Goal: Task Accomplishment & Management: Use online tool/utility

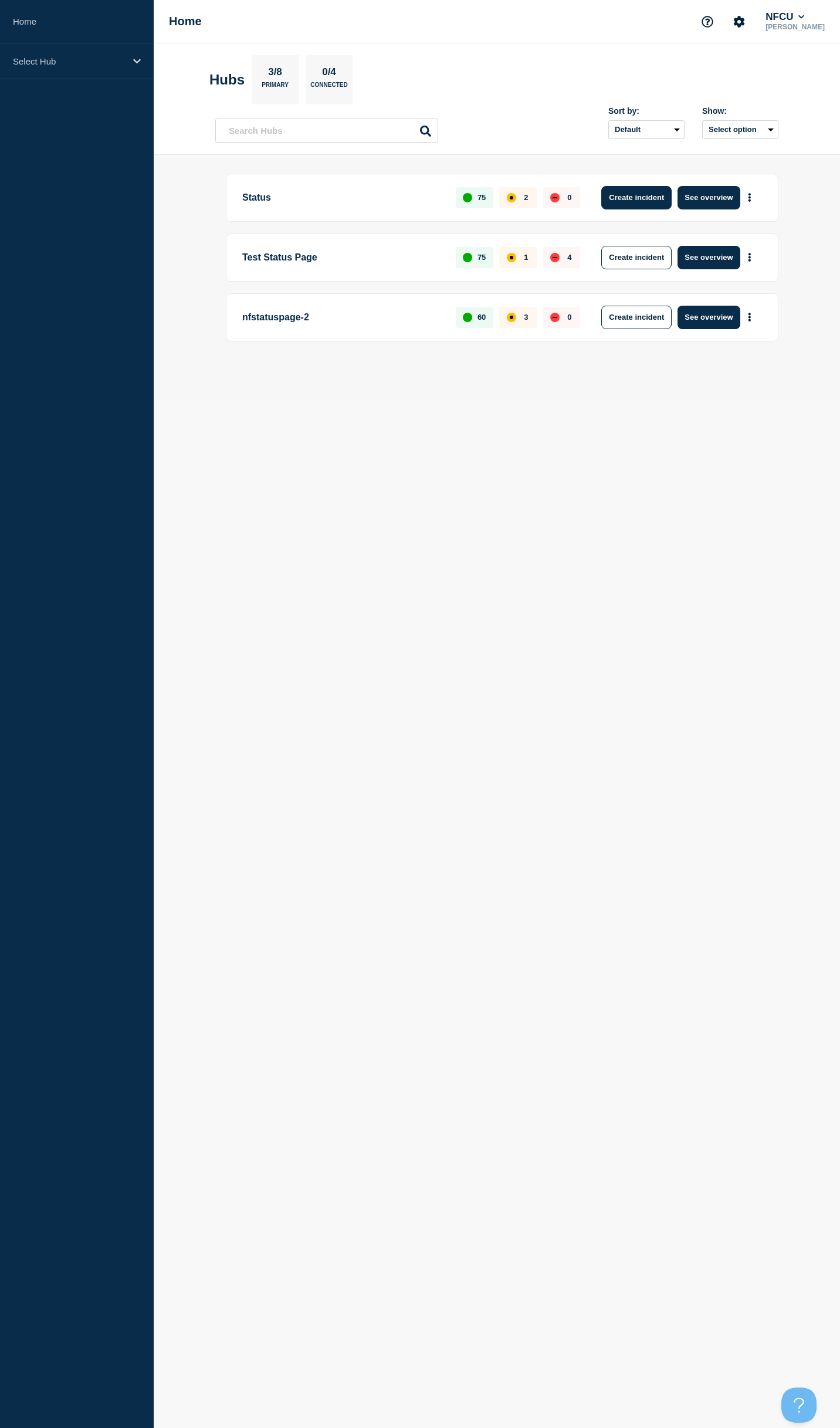
click at [644, 198] on button "Create incident" at bounding box center [637, 198] width 70 height 23
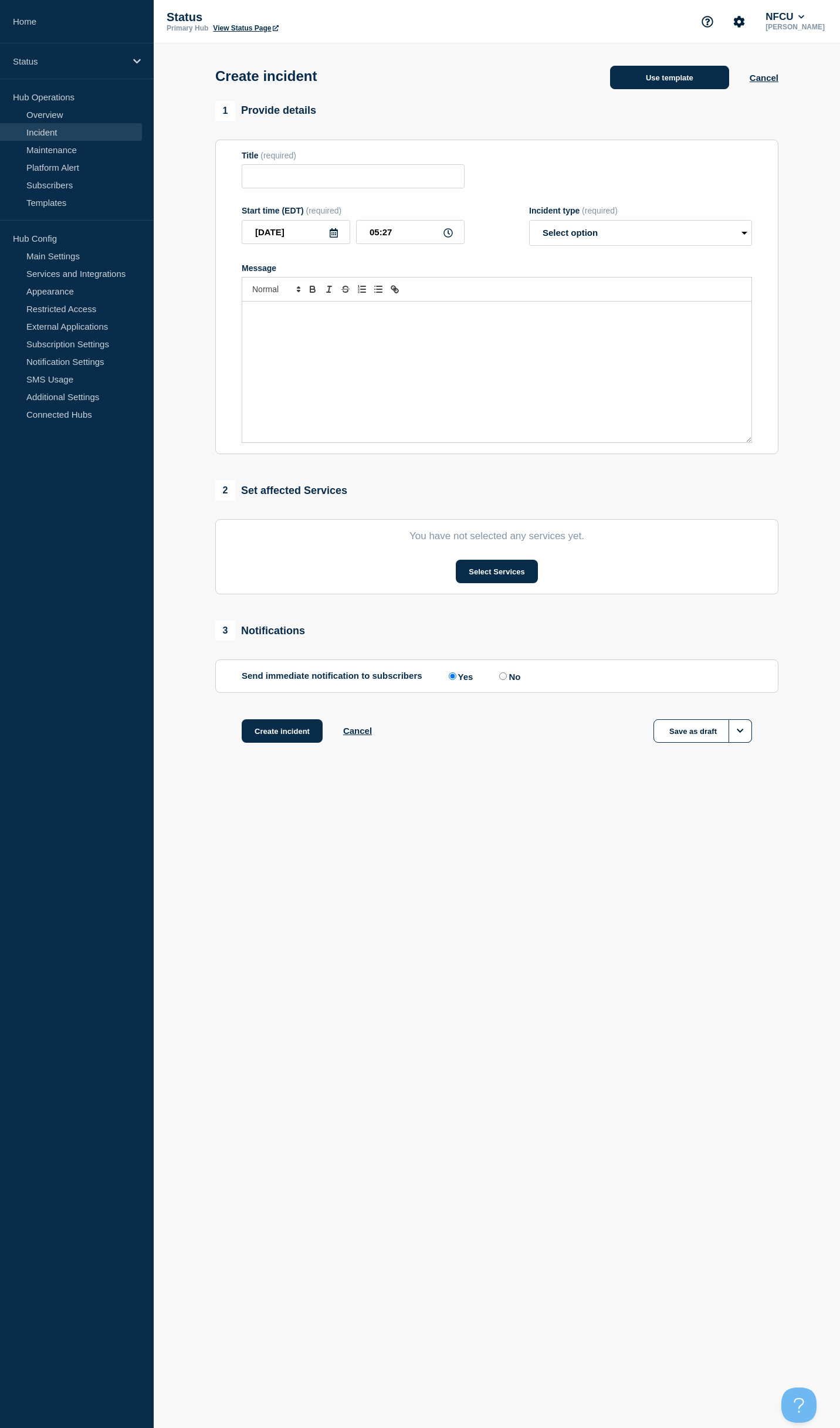
click at [658, 81] on button "Use template" at bounding box center [670, 77] width 119 height 23
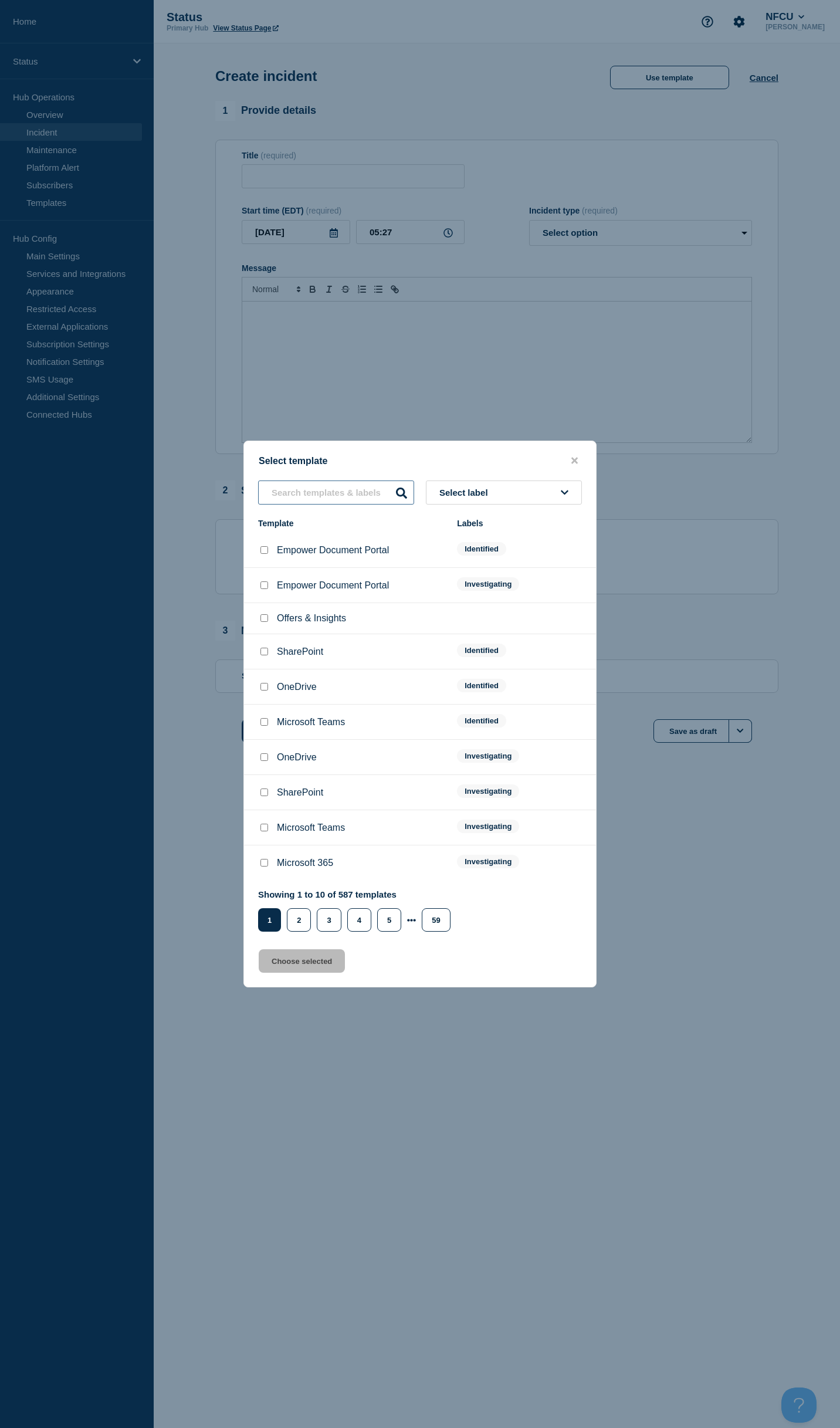
click at [313, 494] on input "text" at bounding box center [336, 493] width 156 height 24
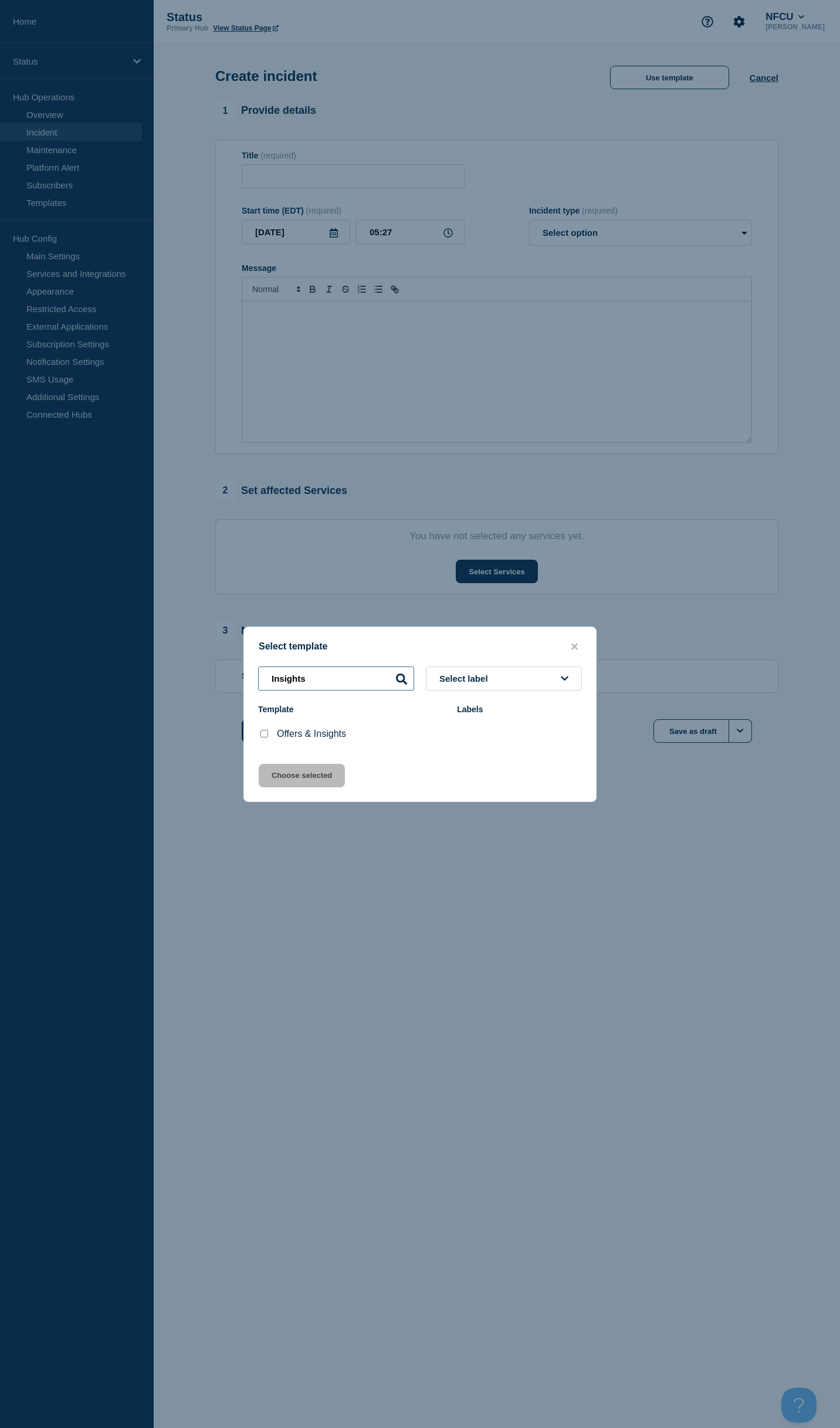
type input "Insights"
click at [265, 736] on input "Offers & Insights checkbox" at bounding box center [265, 734] width 8 height 8
checkbox input "true"
click at [306, 777] on button "Choose selected" at bounding box center [302, 775] width 86 height 23
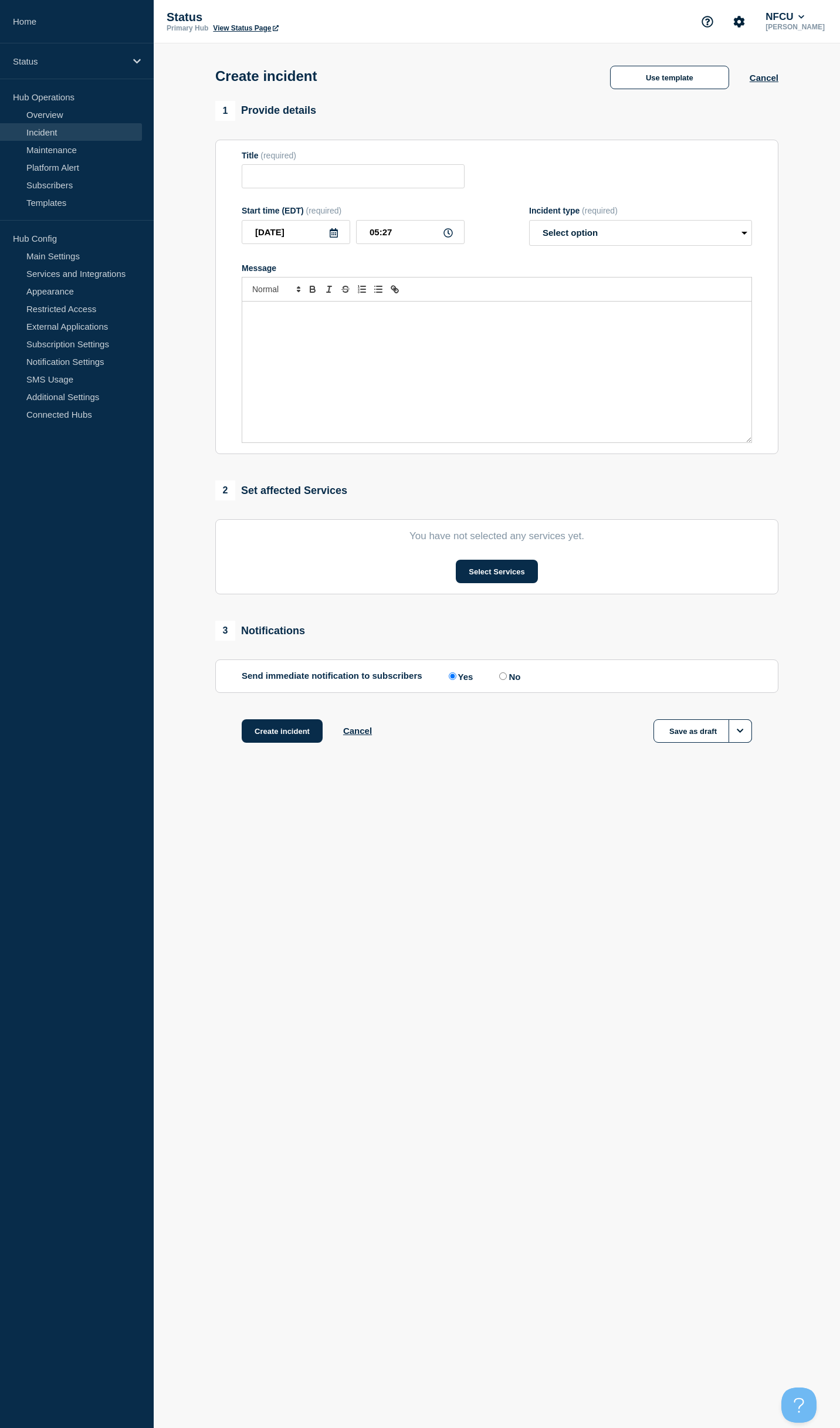
type input "Offers & Insights"
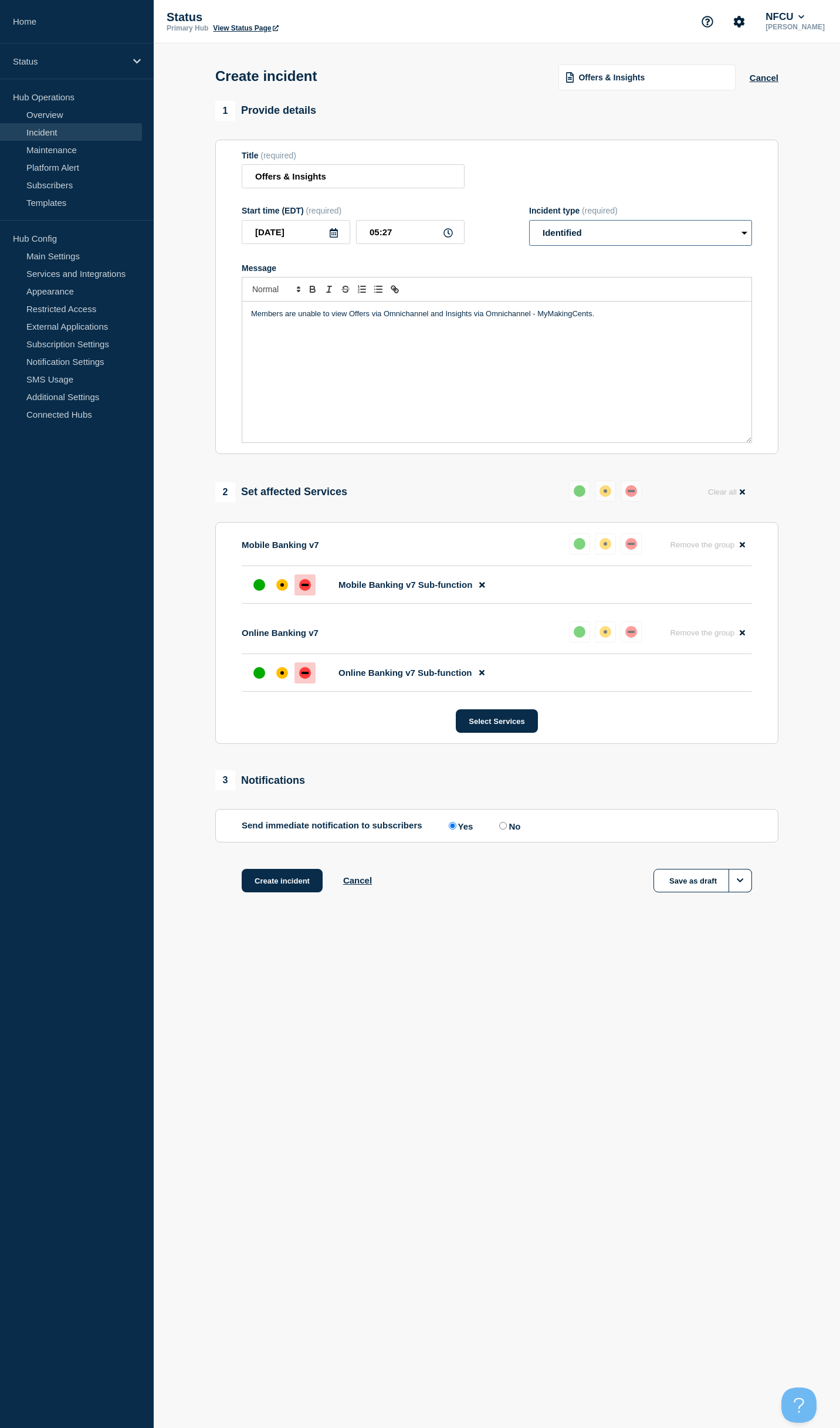
click at [638, 239] on select "Select option Investigating Identified Monitoring" at bounding box center [641, 233] width 223 height 26
select select "investigating"
click at [530, 222] on select "Select option Investigating Identified Monitoring" at bounding box center [641, 233] width 223 height 26
click at [510, 827] on label "No" at bounding box center [509, 826] width 24 height 11
click at [507, 827] on input "No" at bounding box center [503, 826] width 8 height 8
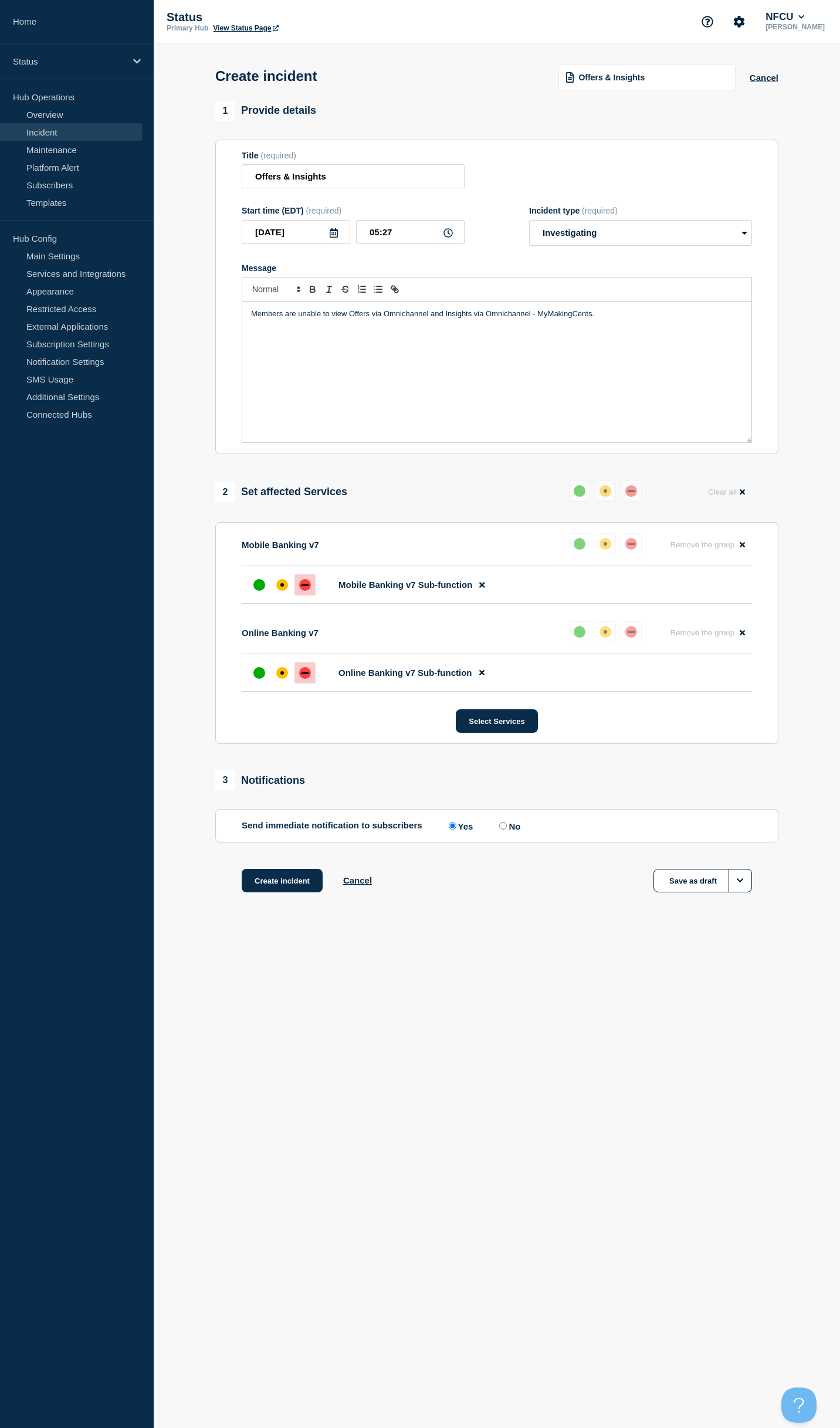
radio input "true"
radio input "false"
click at [169, 772] on section "1 Provide details Title (required) Offers & Insights Start time (EDT) (required…" at bounding box center [497, 511] width 686 height 822
click at [287, 886] on button "Create incident" at bounding box center [282, 880] width 81 height 23
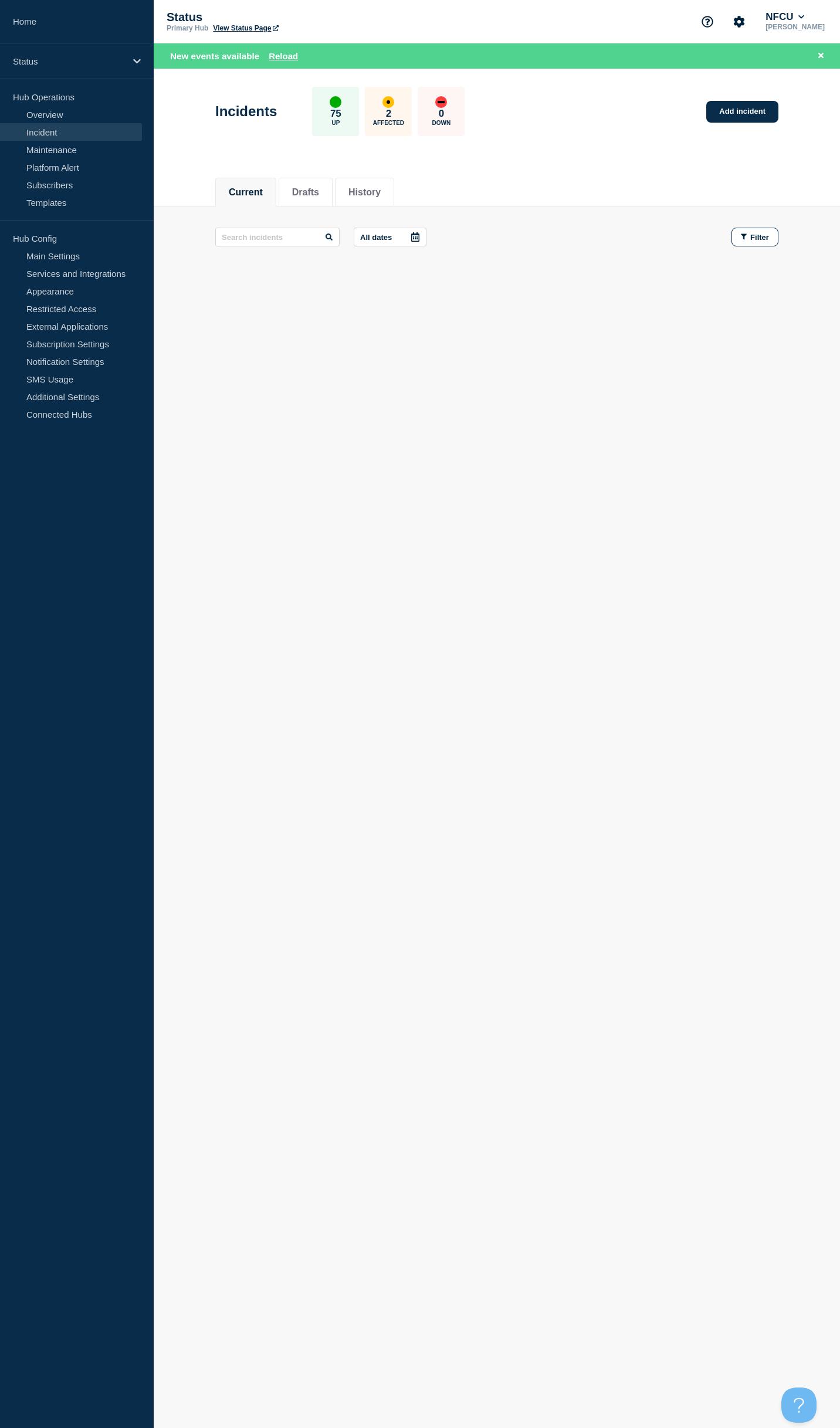
click at [206, 146] on header "Incidents 75 Up 2 Affected 0 Down Add incident" at bounding box center [497, 118] width 686 height 98
click at [38, 126] on link "Incident" at bounding box center [71, 132] width 142 height 18
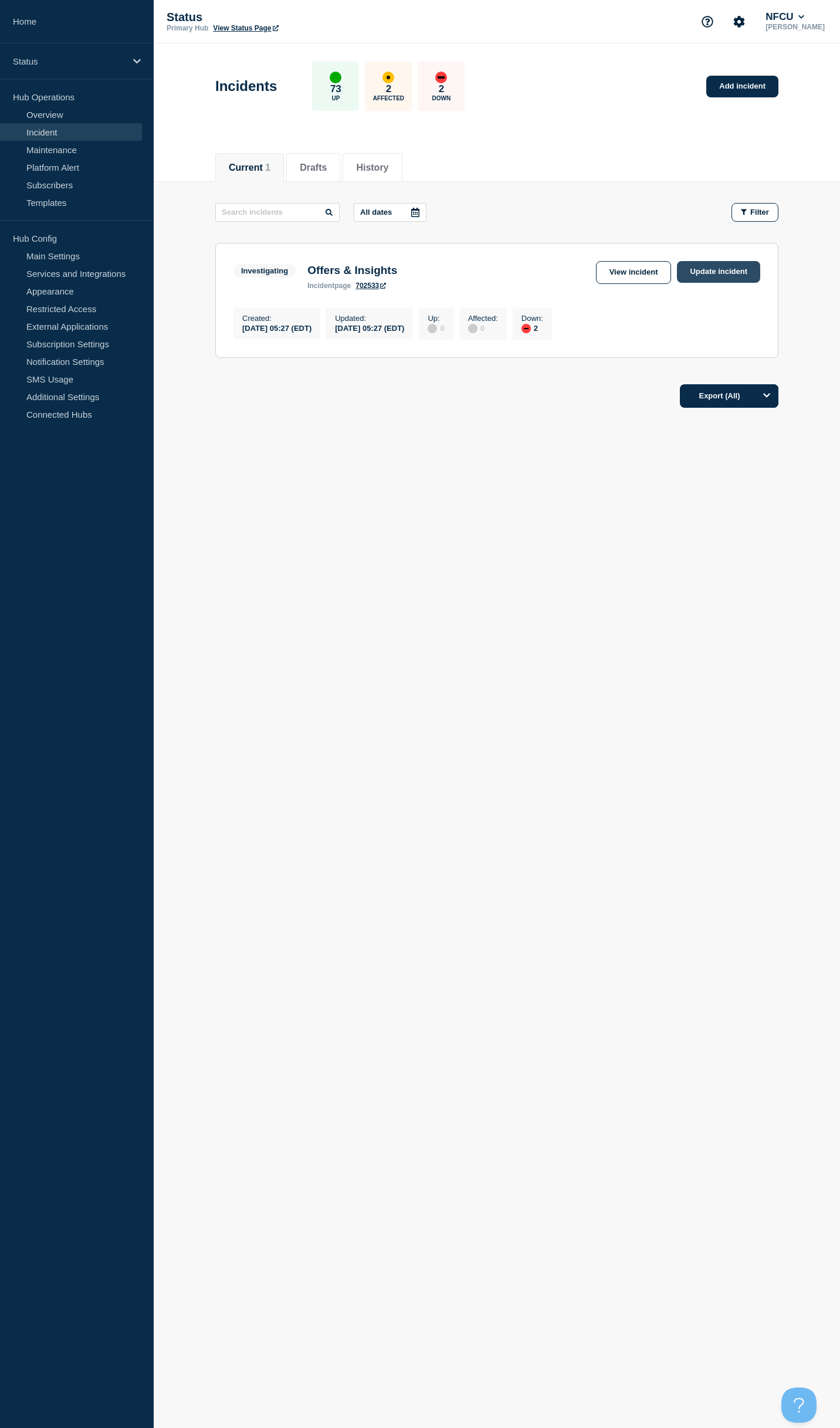
click at [708, 272] on link "Update incident" at bounding box center [718, 271] width 83 height 22
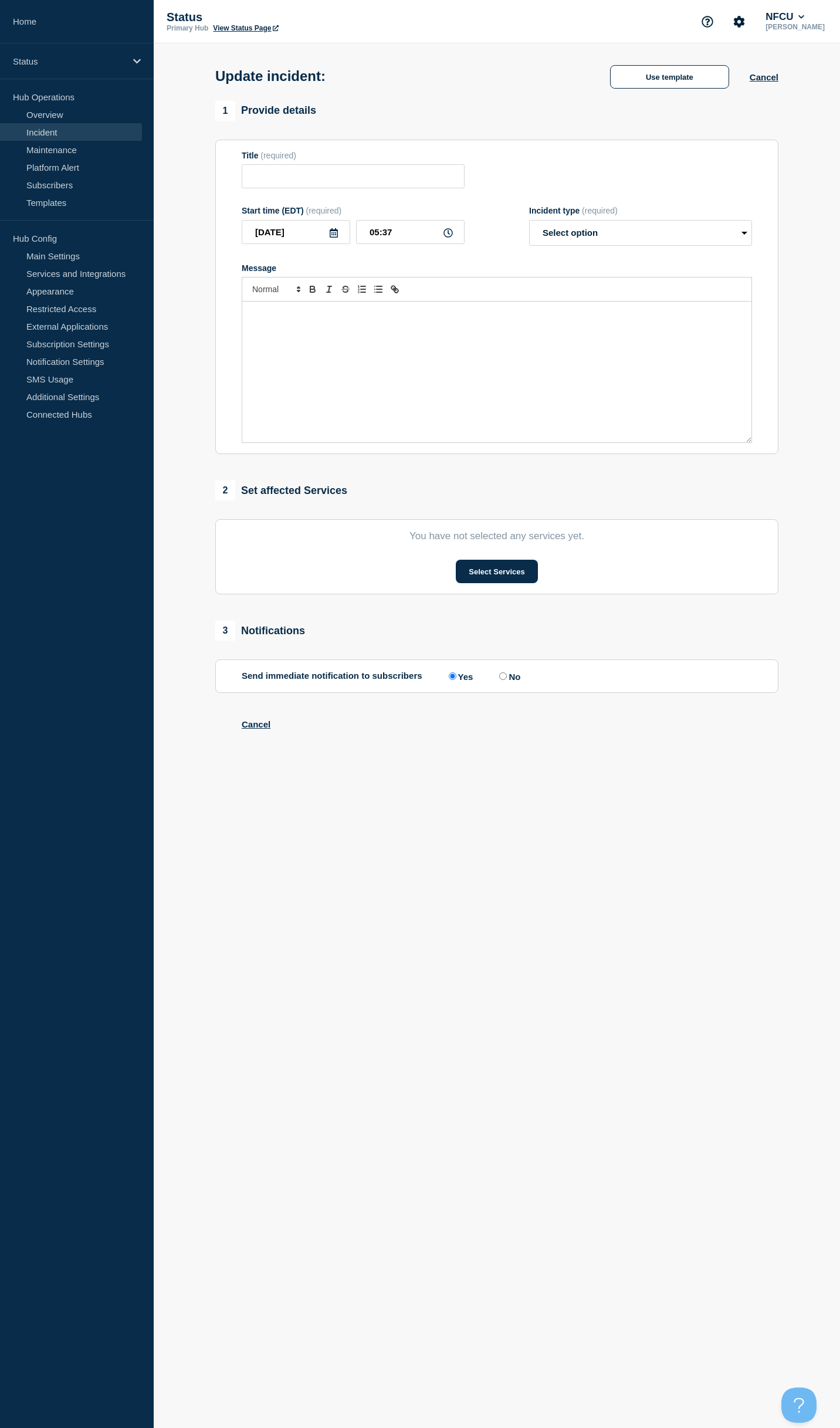
type input "Offers & Insights"
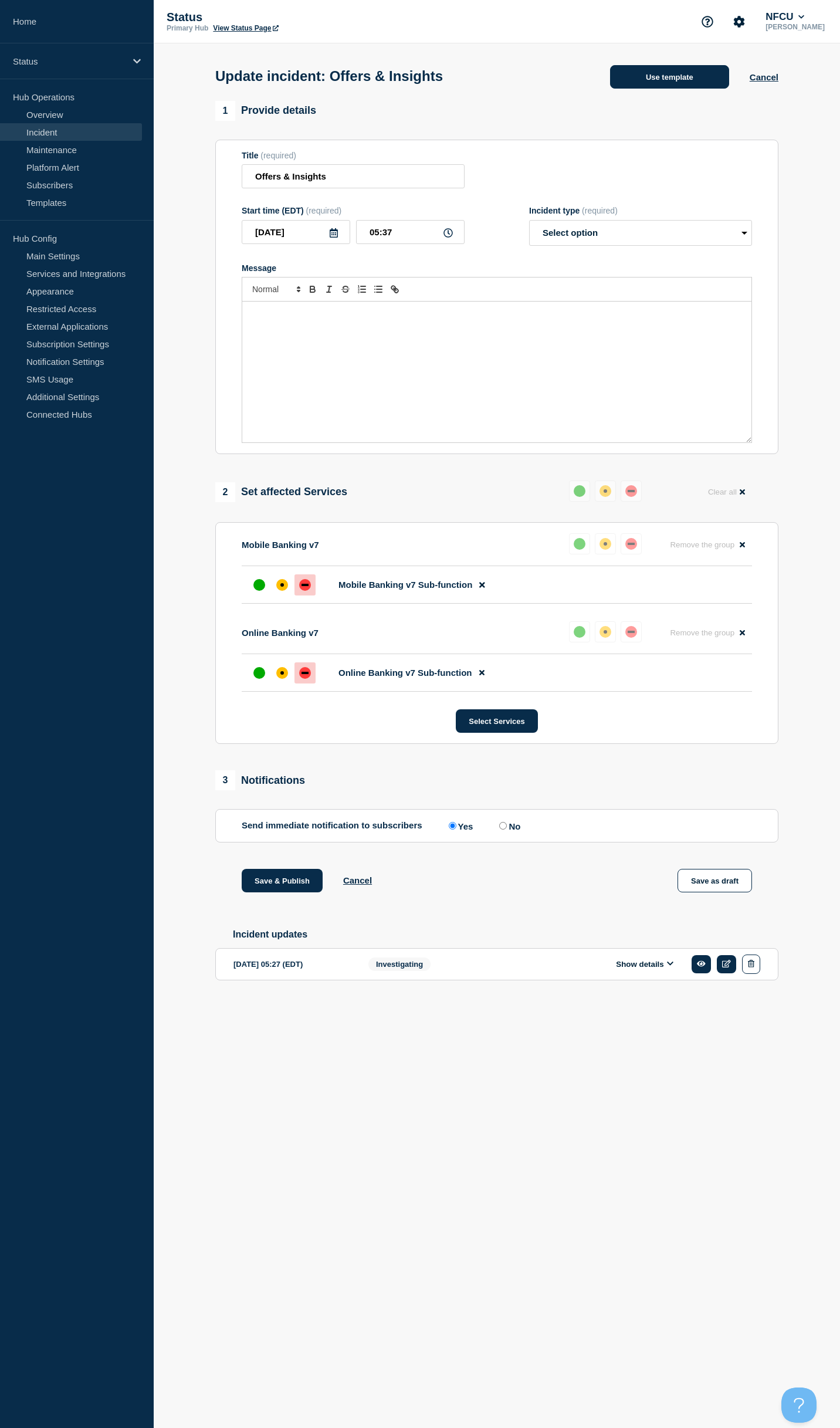
click at [646, 85] on button "Use template" at bounding box center [670, 76] width 119 height 23
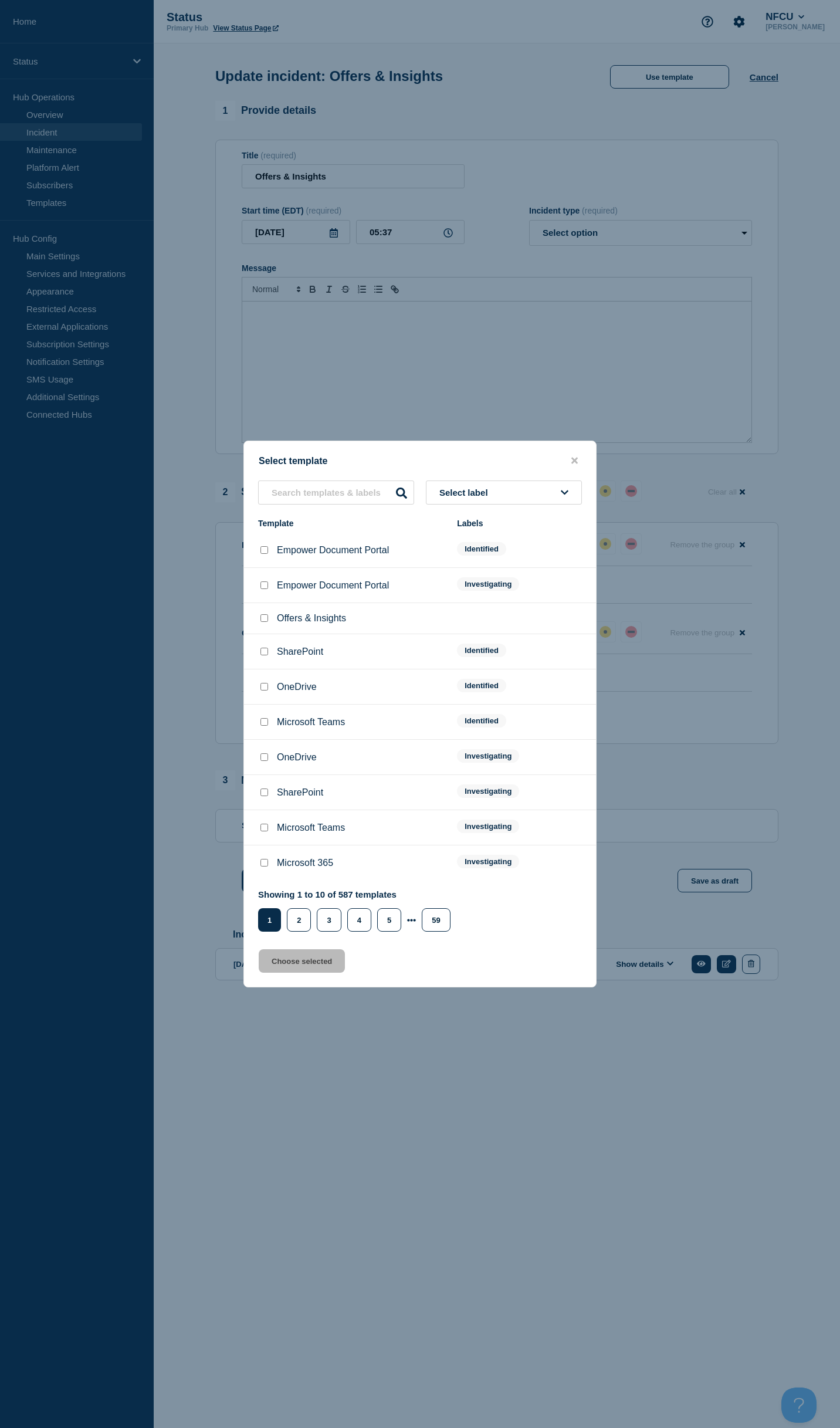
click at [263, 620] on input "Offers & Insights checkbox" at bounding box center [265, 618] width 8 height 8
checkbox input "true"
click at [333, 966] on button "Choose selected" at bounding box center [302, 961] width 86 height 23
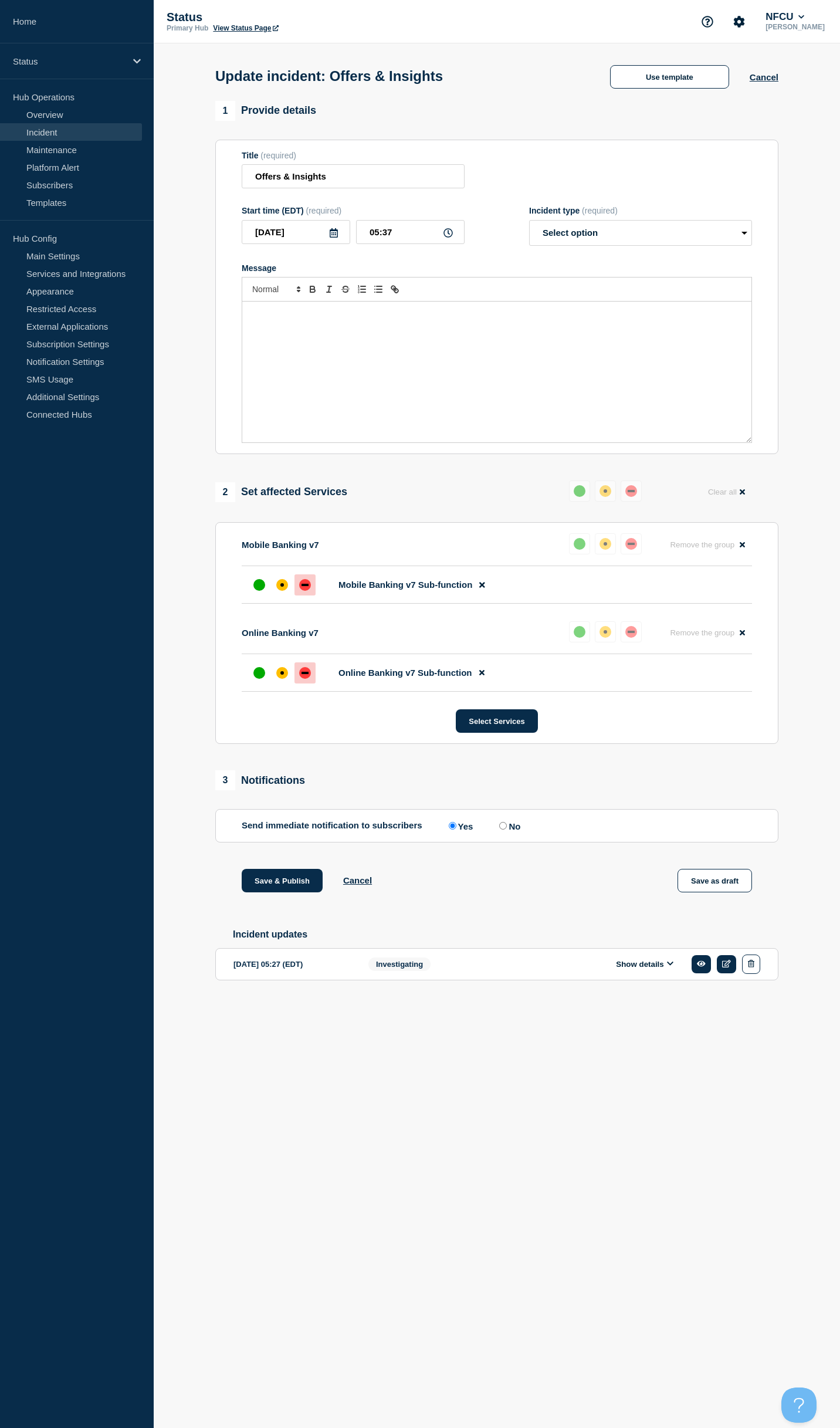
select select "identified"
